Goal: Transaction & Acquisition: Purchase product/service

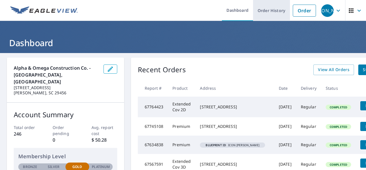
click at [265, 12] on link "Order History" at bounding box center [271, 10] width 37 height 21
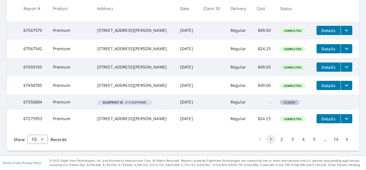
scroll to position [197, 0]
click at [277, 140] on button "2" at bounding box center [281, 139] width 9 height 9
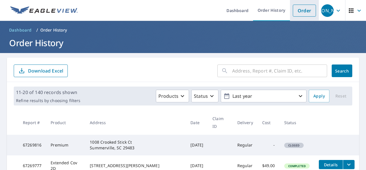
click at [298, 13] on link "Order" at bounding box center [304, 11] width 23 height 12
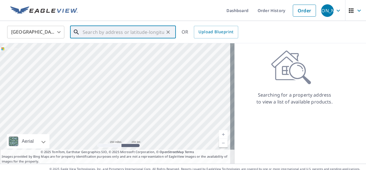
click at [102, 35] on input "text" at bounding box center [124, 32] width 82 height 16
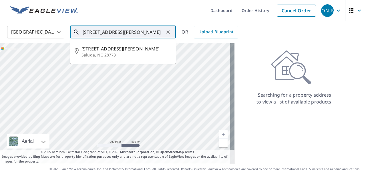
click at [108, 49] on span "[STREET_ADDRESS][PERSON_NAME]" at bounding box center [127, 48] width 90 height 7
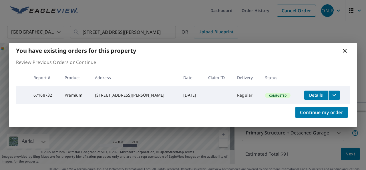
click at [345, 50] on icon at bounding box center [345, 51] width 4 height 4
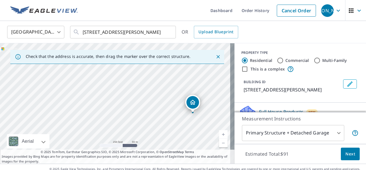
click at [219, 135] on link "Current Level 17, Zoom In" at bounding box center [223, 134] width 9 height 9
click at [219, 134] on link "Current Level 18, Zoom In" at bounding box center [223, 134] width 9 height 9
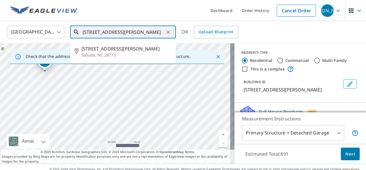
click at [88, 32] on input "[STREET_ADDRESS][PERSON_NAME]" at bounding box center [124, 32] width 82 height 16
type input "[STREET_ADDRESS][PERSON_NAME]"
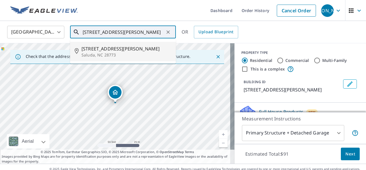
click at [114, 34] on input "[STREET_ADDRESS][PERSON_NAME]" at bounding box center [124, 32] width 82 height 16
click at [169, 34] on icon "Clear" at bounding box center [168, 32] width 6 height 6
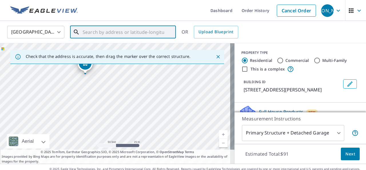
drag, startPoint x: 169, startPoint y: 124, endPoint x: 139, endPoint y: 95, distance: 41.7
click at [139, 95] on div "[STREET_ADDRESS][PERSON_NAME]" at bounding box center [117, 103] width 235 height 120
drag, startPoint x: 132, startPoint y: 101, endPoint x: 126, endPoint y: 95, distance: 8.9
click at [126, 95] on div "[STREET_ADDRESS][PERSON_NAME]" at bounding box center [117, 103] width 235 height 120
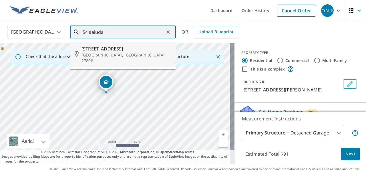
drag, startPoint x: 136, startPoint y: 110, endPoint x: 127, endPoint y: 100, distance: 13.8
click at [127, 100] on div "[STREET_ADDRESS][PERSON_NAME]" at bounding box center [117, 103] width 235 height 120
drag, startPoint x: 147, startPoint y: 119, endPoint x: 143, endPoint y: 100, distance: 18.9
click at [143, 100] on div "[STREET_ADDRESS][PERSON_NAME]" at bounding box center [117, 103] width 235 height 120
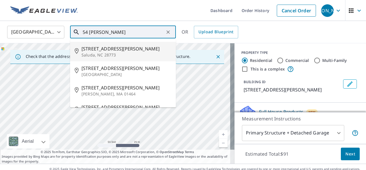
click at [105, 52] on span "[STREET_ADDRESS][PERSON_NAME]" at bounding box center [127, 48] width 90 height 7
type input "[STREET_ADDRESS][PERSON_NAME]"
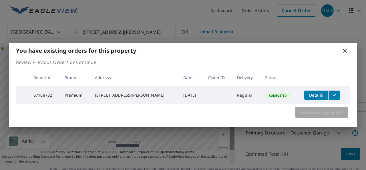
click at [327, 112] on span "Continue my order" at bounding box center [321, 112] width 43 height 8
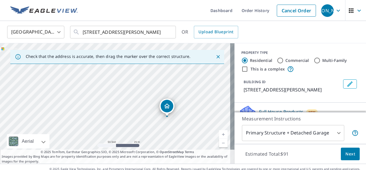
drag, startPoint x: 116, startPoint y: 91, endPoint x: 168, endPoint y: 105, distance: 53.6
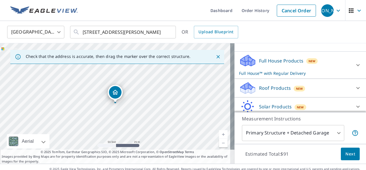
scroll to position [52, 0]
click at [351, 91] on div at bounding box center [358, 87] width 14 height 14
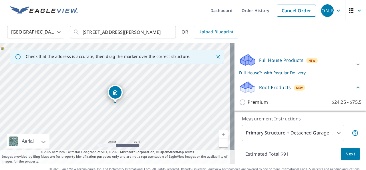
click at [241, 101] on input "Premium $24.25 - $75.5" at bounding box center [243, 102] width 9 height 7
checkbox input "true"
checkbox input "false"
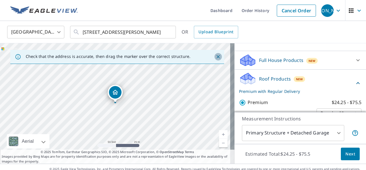
click at [217, 56] on icon "Close" at bounding box center [218, 56] width 3 height 3
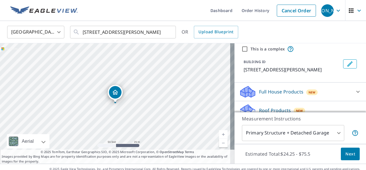
scroll to position [0, 0]
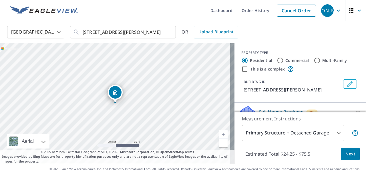
click at [348, 83] on icon "Edit building 1" at bounding box center [350, 83] width 5 height 5
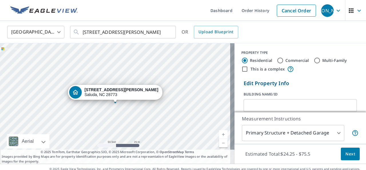
click at [122, 93] on div "[STREET_ADDRESS][PERSON_NAME]" at bounding box center [121, 92] width 74 height 10
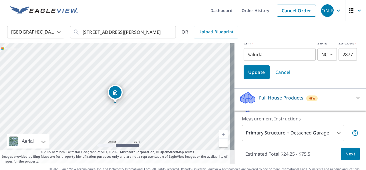
scroll to position [104, 0]
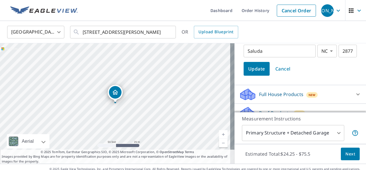
click at [254, 70] on span "Update" at bounding box center [256, 69] width 17 height 8
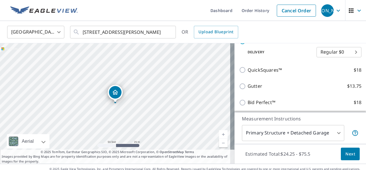
scroll to position [8, 0]
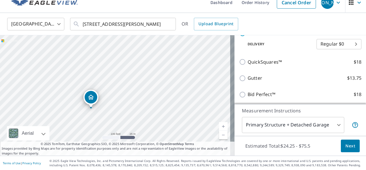
click at [346, 143] on span "Next" at bounding box center [351, 145] width 10 height 7
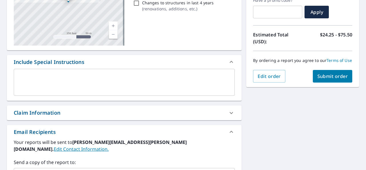
scroll to position [108, 0]
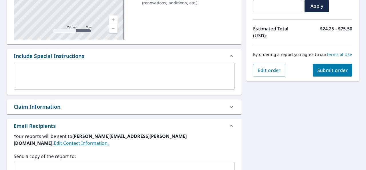
click at [55, 72] on textarea at bounding box center [124, 76] width 213 height 16
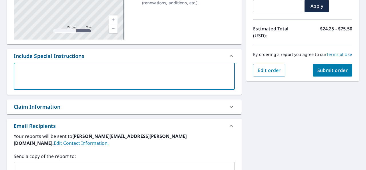
type textarea "a"
type textarea "x"
checkbox input "true"
type textarea "al"
type textarea "x"
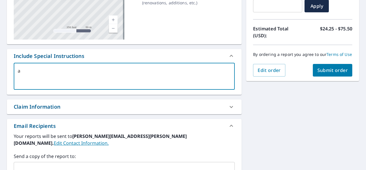
checkbox input "true"
type textarea "all"
type textarea "x"
checkbox input "true"
type textarea "all"
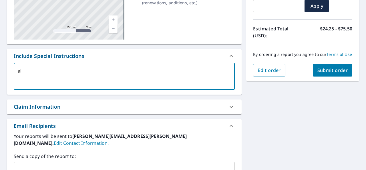
type textarea "x"
checkbox input "true"
type textarea "all s"
type textarea "x"
checkbox input "true"
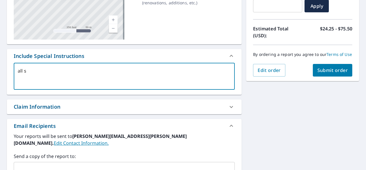
type textarea "all st"
type textarea "x"
checkbox input "true"
type textarea "all str"
type textarea "x"
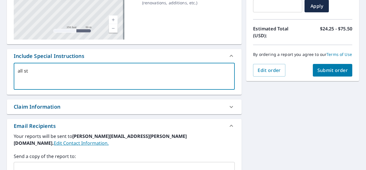
checkbox input "true"
type textarea "all stru"
type textarea "x"
checkbox input "true"
type textarea "all struc"
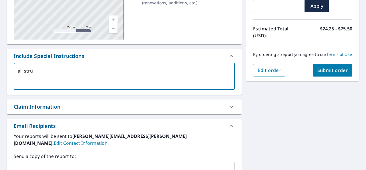
type textarea "x"
checkbox input "true"
type textarea "all struct"
type textarea "x"
checkbox input "true"
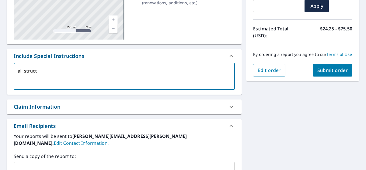
type textarea "all structu"
type textarea "x"
checkbox input "true"
type textarea "all structur"
type textarea "x"
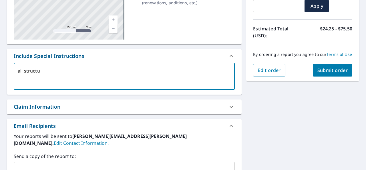
checkbox input "true"
type textarea "all structure"
type textarea "x"
checkbox input "true"
type textarea "all structures"
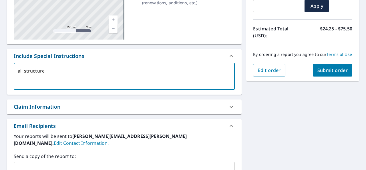
type textarea "x"
checkbox input "true"
type textarea "all structures"
type textarea "x"
checkbox input "true"
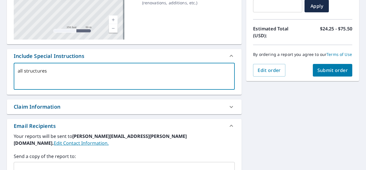
type textarea "all structures p"
type textarea "x"
checkbox input "true"
type textarea "all structures pl"
type textarea "x"
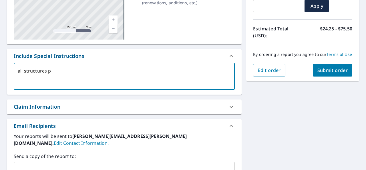
checkbox input "true"
type textarea "all structures ple"
type textarea "x"
checkbox input "true"
type textarea "all structures plea"
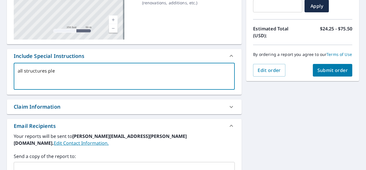
type textarea "x"
checkbox input "true"
type textarea "all structures pleas"
type textarea "x"
checkbox input "true"
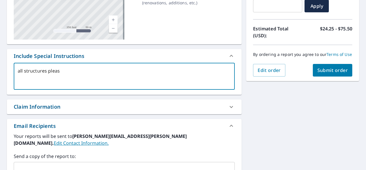
type textarea "all structures please"
type textarea "x"
checkbox input "true"
type textarea "all structures please"
type textarea "x"
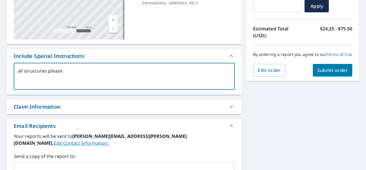
checkbox input "true"
type textarea "all structures please b"
type textarea "x"
checkbox input "true"
type textarea "all structures please bu"
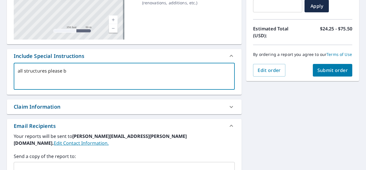
type textarea "x"
checkbox input "true"
type textarea "all structures please [PERSON_NAME]"
type textarea "x"
checkbox input "true"
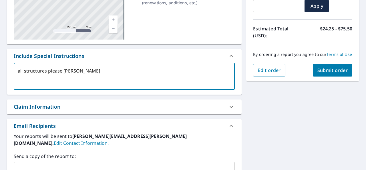
type textarea "all structures please buil"
type textarea "x"
checkbox input "true"
type textarea "all structures please build"
type textarea "x"
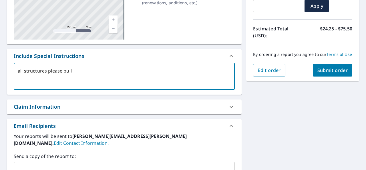
checkbox input "true"
type textarea "all structures please buildi"
type textarea "x"
checkbox input "true"
type textarea "all structures please buildin"
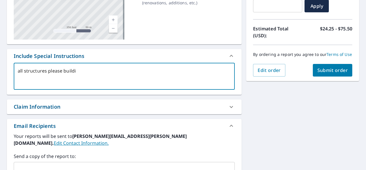
type textarea "x"
checkbox input "true"
type textarea "all structures please building"
type textarea "x"
checkbox input "true"
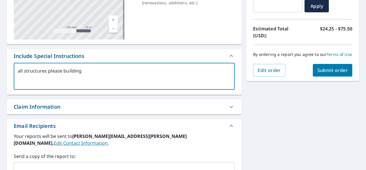
type textarea "all structures please building"
type textarea "x"
checkbox input "true"
type textarea "all structures please building a"
type textarea "x"
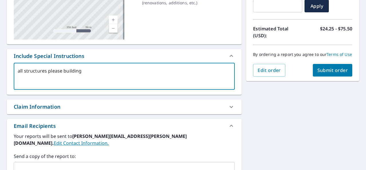
checkbox input "true"
type textarea "all structures please building at"
type textarea "x"
checkbox input "true"
type textarea "all structures please building at"
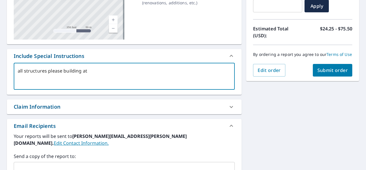
type textarea "x"
checkbox input "true"
type textarea "all structures please building at e"
type textarea "x"
checkbox input "true"
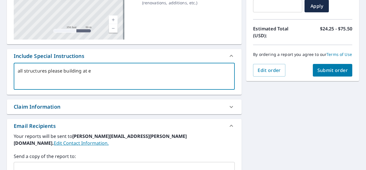
type textarea "all structures please building at en"
type textarea "x"
checkbox input "true"
type textarea "all structures please building at end"
type textarea "x"
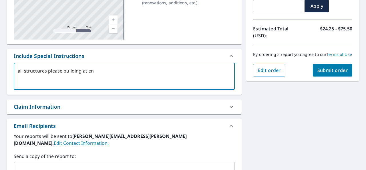
checkbox input "true"
type textarea "all structures please building at end"
type textarea "x"
checkbox input "true"
type textarea "all structures please building at end o"
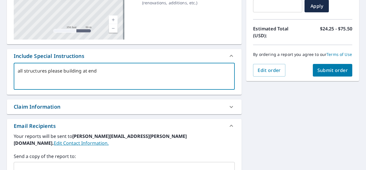
type textarea "x"
checkbox input "true"
type textarea "all structures please building at end of"
type textarea "x"
checkbox input "true"
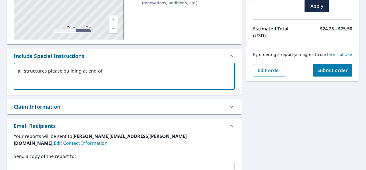
type textarea "all structures please building at end of"
type textarea "x"
checkbox input "true"
type textarea "all structures please building at end of d"
type textarea "x"
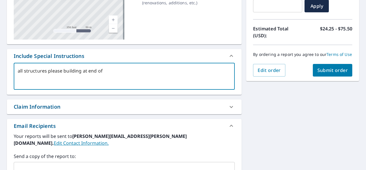
checkbox input "true"
type textarea "all structures please building at end of dr"
type textarea "x"
checkbox input "true"
type textarea "all structures please building at end of dri"
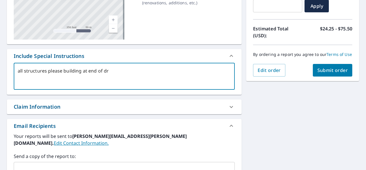
type textarea "x"
checkbox input "true"
type textarea "all structures please building at end of [GEOGRAPHIC_DATA]"
type textarea "x"
checkbox input "true"
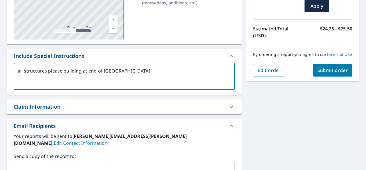
type textarea "all structures please building at end of drive"
type textarea "x"
checkbox input "true"
type textarea "all structures please building at end of drivew"
type textarea "x"
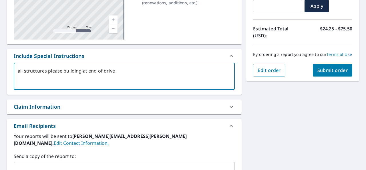
checkbox input "true"
type textarea "all structures please building at end of drivewa"
type textarea "x"
checkbox input "true"
type textarea "all structures please building at end of driveway"
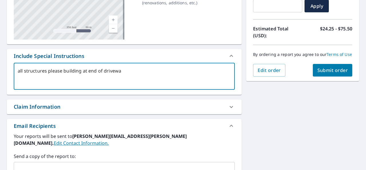
type textarea "x"
checkbox input "true"
type textarea "all structures please building at end of driveway"
type textarea "x"
checkbox input "true"
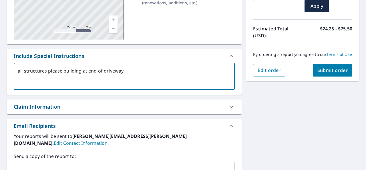
type textarea "all structures please building at end of driveway"
click at [328, 73] on span "Submit order" at bounding box center [333, 70] width 31 height 6
type textarea "x"
checkbox input "true"
